Goal: Task Accomplishment & Management: Manage account settings

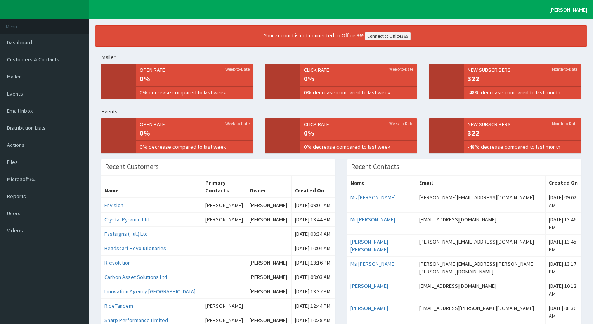
click at [106, 164] on h3 "Recent Customers" at bounding box center [132, 166] width 54 height 7
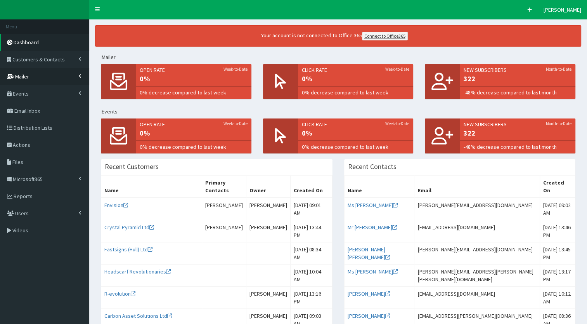
click at [83, 78] on link "Mailer" at bounding box center [44, 76] width 89 height 17
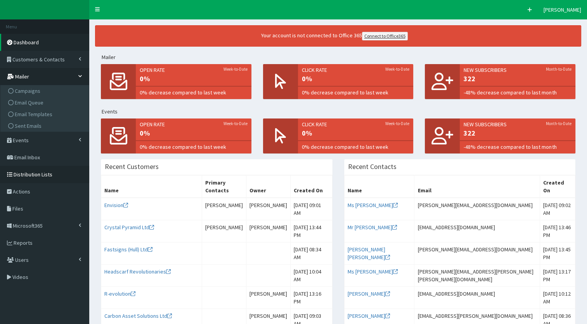
click at [64, 173] on link "Distribution Lists" at bounding box center [44, 174] width 89 height 17
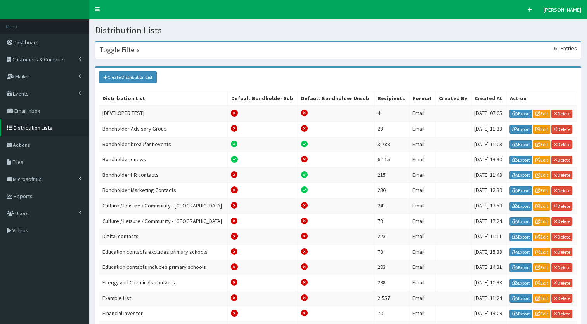
click at [173, 43] on div "Toggle Filters 61 Entries" at bounding box center [337, 50] width 485 height 16
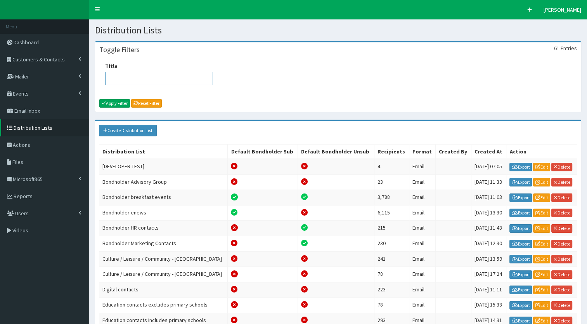
click at [164, 76] on input "Title" at bounding box center [159, 78] width 108 height 13
type input "place brand ambassador"
click at [107, 101] on button "Apply Filter" at bounding box center [114, 103] width 31 height 9
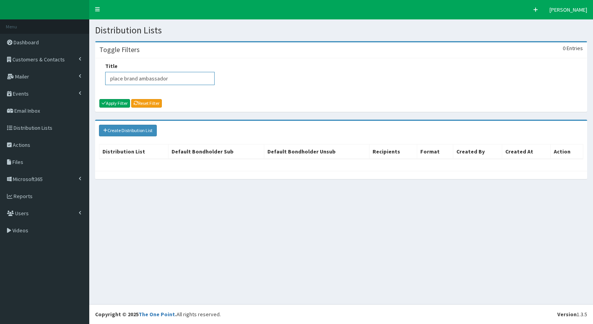
drag, startPoint x: 176, startPoint y: 80, endPoint x: 109, endPoint y: 77, distance: 67.6
click at [109, 77] on input "place brand ambassador" at bounding box center [159, 78] width 109 height 13
type input "ambassa"
click at [105, 98] on div "Title ambassa Apply Filter Reset Filter" at bounding box center [340, 84] width 491 height 53
click at [105, 101] on icon "submit" at bounding box center [104, 102] width 4 height 5
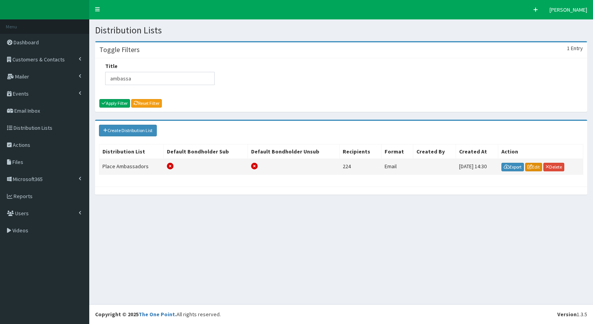
click at [529, 168] on link "Edit" at bounding box center [533, 167] width 17 height 9
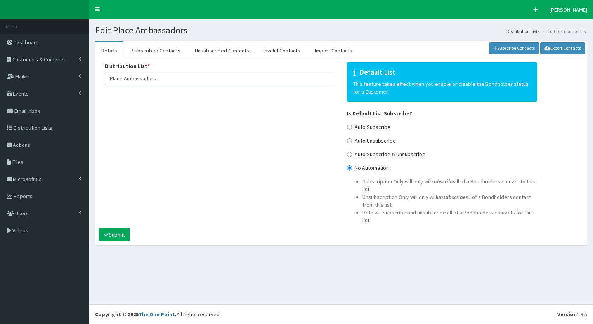
select select "50"
click at [135, 46] on link "Subscribed Contacts" at bounding box center [155, 50] width 61 height 16
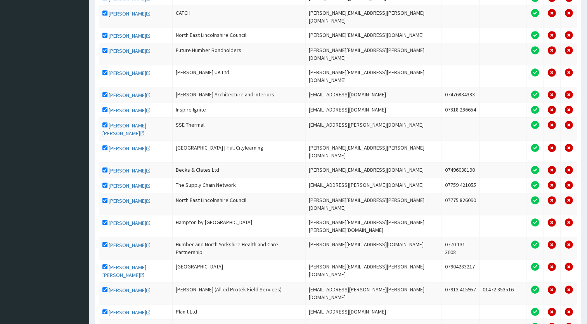
scroll to position [567, 0]
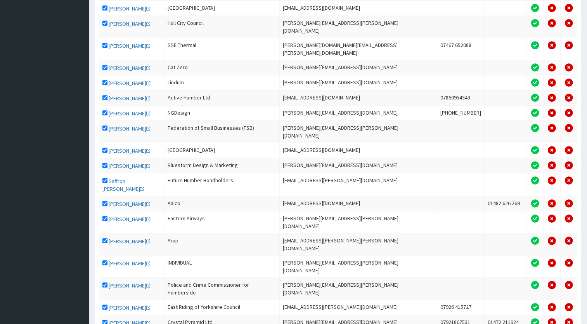
scroll to position [590, 0]
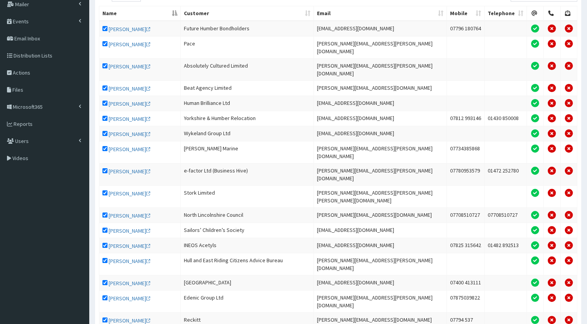
scroll to position [68, 0]
